Goal: Transaction & Acquisition: Purchase product/service

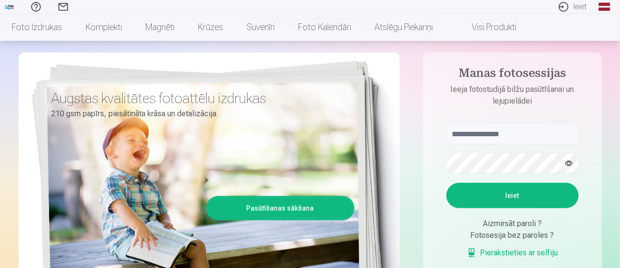
scroll to position [97, 0]
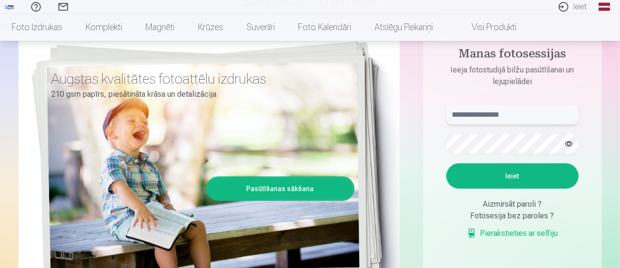
click at [472, 120] on input "text" at bounding box center [512, 114] width 132 height 19
type input "******"
click at [515, 176] on button "Ieiet" at bounding box center [512, 175] width 132 height 25
click at [568, 144] on button "button" at bounding box center [569, 144] width 18 height 18
click at [535, 176] on button "Ieiet" at bounding box center [512, 175] width 132 height 25
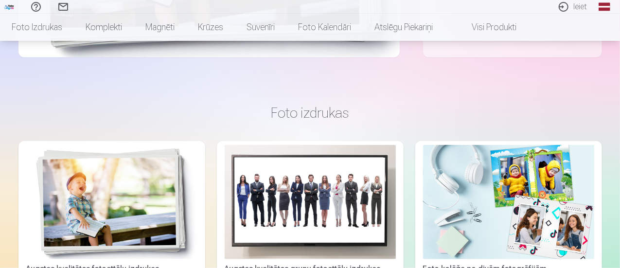
scroll to position [146, 0]
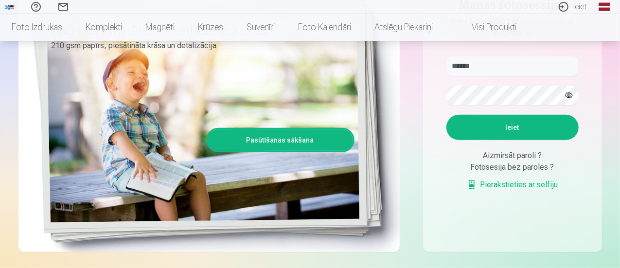
click at [259, 138] on link "Pasūtīšanas sākšana" at bounding box center [280, 139] width 145 height 21
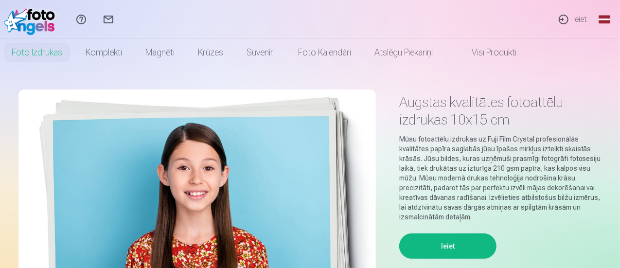
click at [446, 244] on button "Ieiet" at bounding box center [447, 245] width 97 height 25
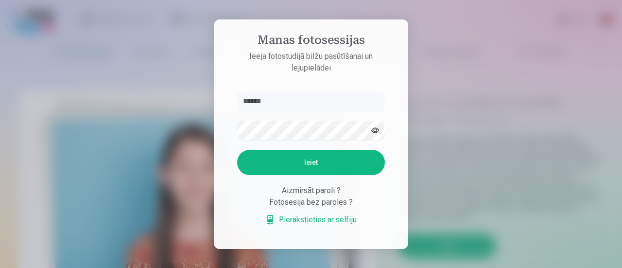
type input "******"
click at [328, 160] on button "Ieiet" at bounding box center [311, 162] width 148 height 25
